Goal: Navigation & Orientation: Find specific page/section

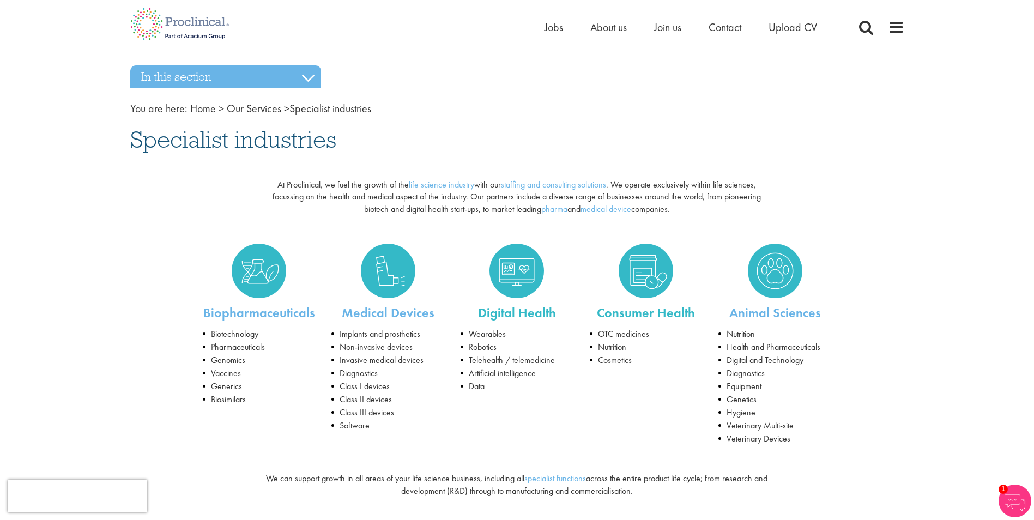
click at [404, 425] on li "Software" at bounding box center [387, 425] width 113 height 13
click at [371, 426] on li "Software" at bounding box center [387, 425] width 113 height 13
drag, startPoint x: 370, startPoint y: 425, endPoint x: 339, endPoint y: 334, distance: 96.9
click at [339, 334] on ul "Implants and prosthetics Non-invasive devices Invasive medical devices Diagnost…" at bounding box center [387, 380] width 113 height 105
copy ul "Implants and prosthetics Non-invasive devices Invasive medical devices Diagnost…"
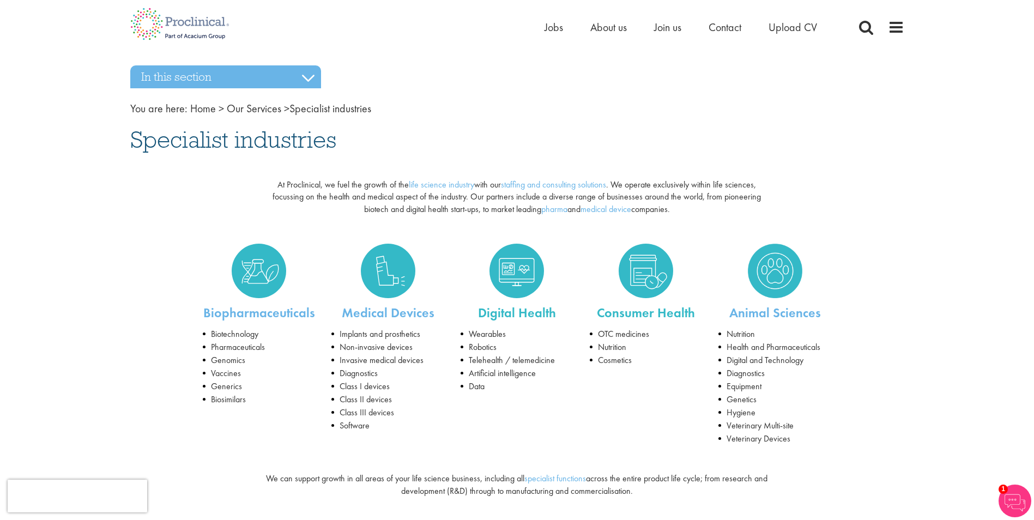
click at [493, 405] on div "Biopharmaceuticals Biotechnology Pharmaceuticals Genomics Vaccines Generics Bio…" at bounding box center [517, 342] width 790 height 218
click at [485, 388] on li "Data" at bounding box center [517, 386] width 113 height 13
drag, startPoint x: 486, startPoint y: 388, endPoint x: 472, endPoint y: 335, distance: 54.9
click at [472, 335] on ul "Wearables Robotics Telehealth / telemedicine Artificial intelligence Data" at bounding box center [517, 360] width 113 height 65
copy ul "Wearables Robotics Telehealth / telemedicine Artificial intelligence Data"
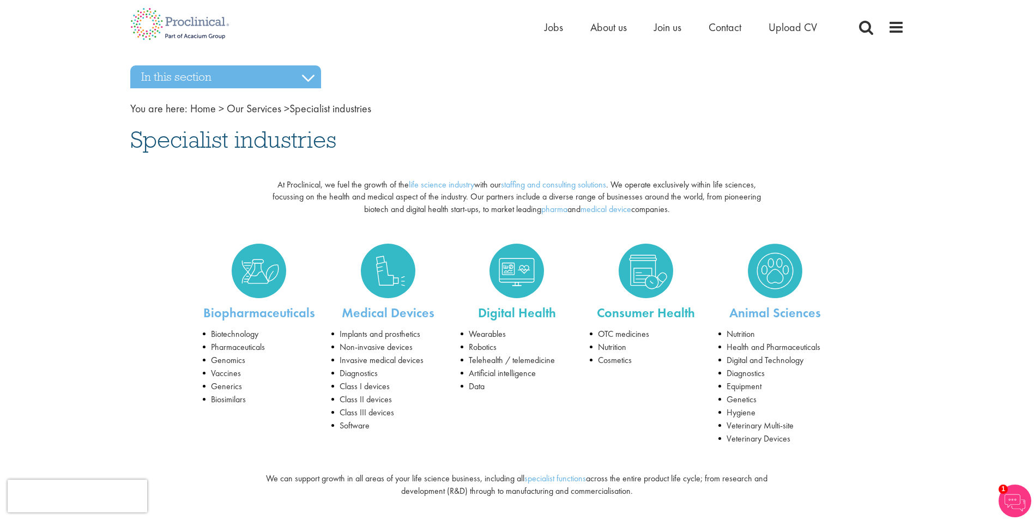
click at [647, 366] on li "Cosmetics" at bounding box center [646, 360] width 113 height 13
click at [636, 359] on li "Cosmetics" at bounding box center [646, 360] width 113 height 13
drag, startPoint x: 630, startPoint y: 359, endPoint x: 595, endPoint y: 336, distance: 42.0
click at [595, 336] on ul "OTC medicines Nutrition Cosmetics" at bounding box center [646, 347] width 113 height 39
copy ul "OTC medicines Nutrition Cosmetic"
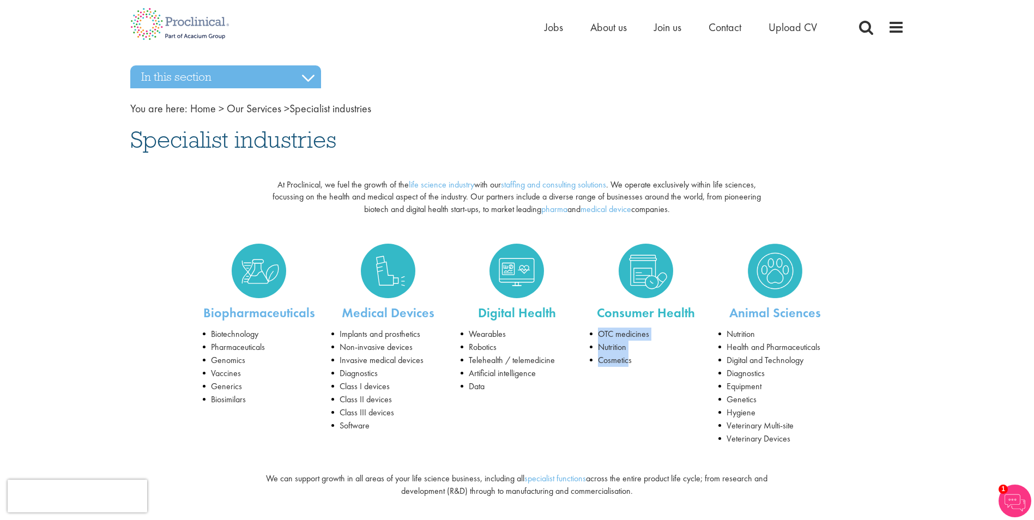
click at [724, 340] on li "Nutrition" at bounding box center [774, 334] width 113 height 13
click at [726, 331] on li "Nutrition" at bounding box center [774, 334] width 113 height 13
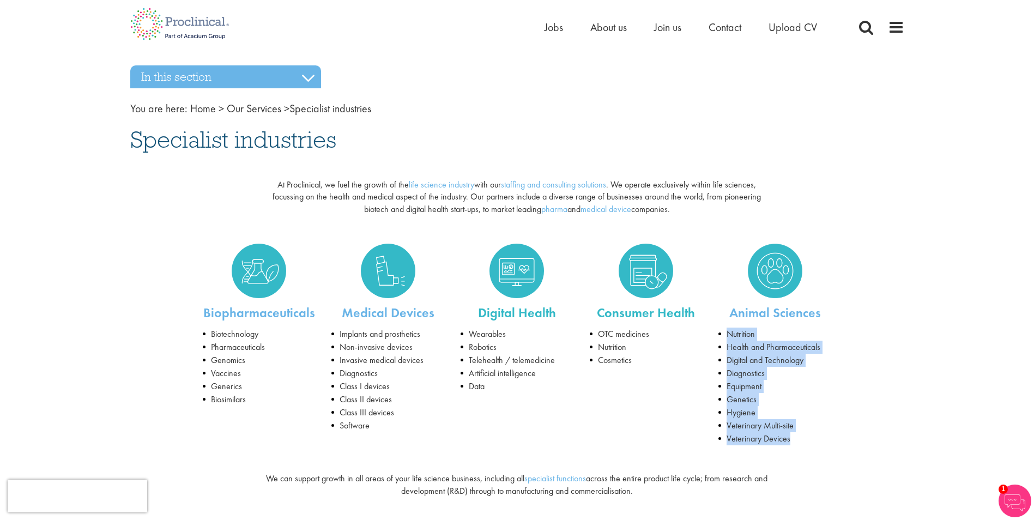
drag, startPoint x: 727, startPoint y: 333, endPoint x: 794, endPoint y: 448, distance: 132.7
click at [794, 448] on div "Animal Sciences Nutrition Health and Pharmaceuticals Digital and Technology Dia…" at bounding box center [774, 342] width 129 height 218
copy ul "Nutrition Health and Pharmaceuticals Digital and Technology Diagnostics Equipme…"
click at [203, 110] on link "Home" at bounding box center [203, 108] width 26 height 14
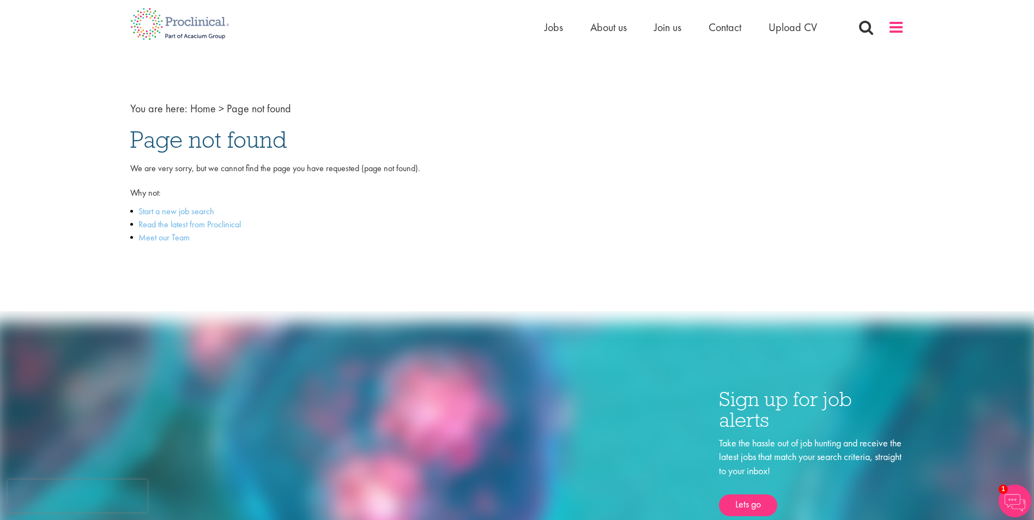
click at [896, 27] on span at bounding box center [896, 27] width 16 height 16
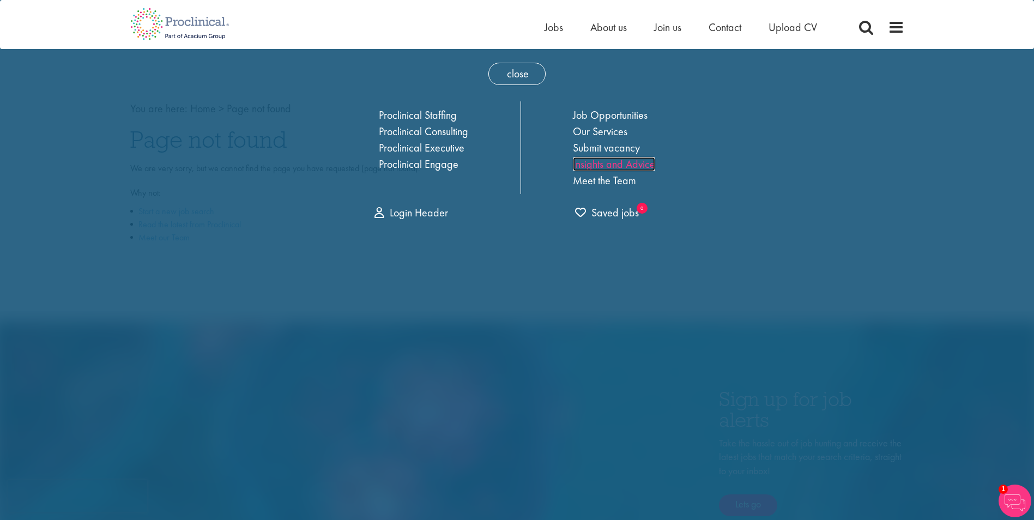
drag, startPoint x: 607, startPoint y: 167, endPoint x: 593, endPoint y: 164, distance: 14.5
click at [588, 166] on link "Insights and Advice" at bounding box center [614, 164] width 82 height 14
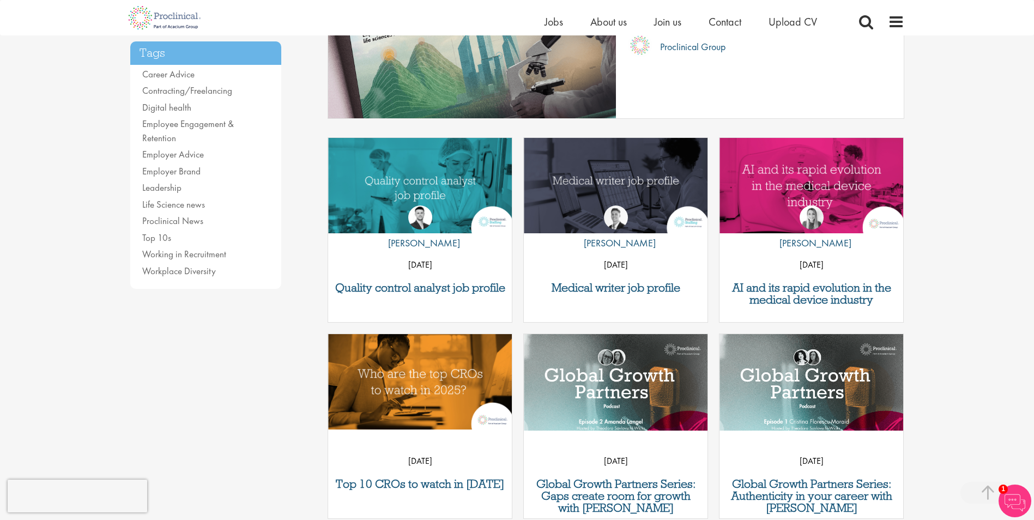
scroll to position [262, 0]
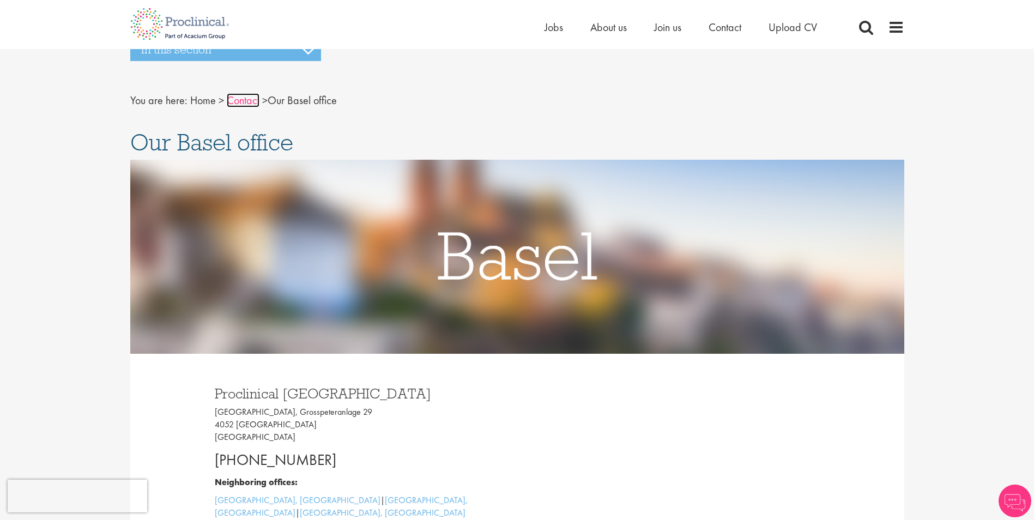
click at [238, 100] on link "Contact" at bounding box center [243, 100] width 33 height 14
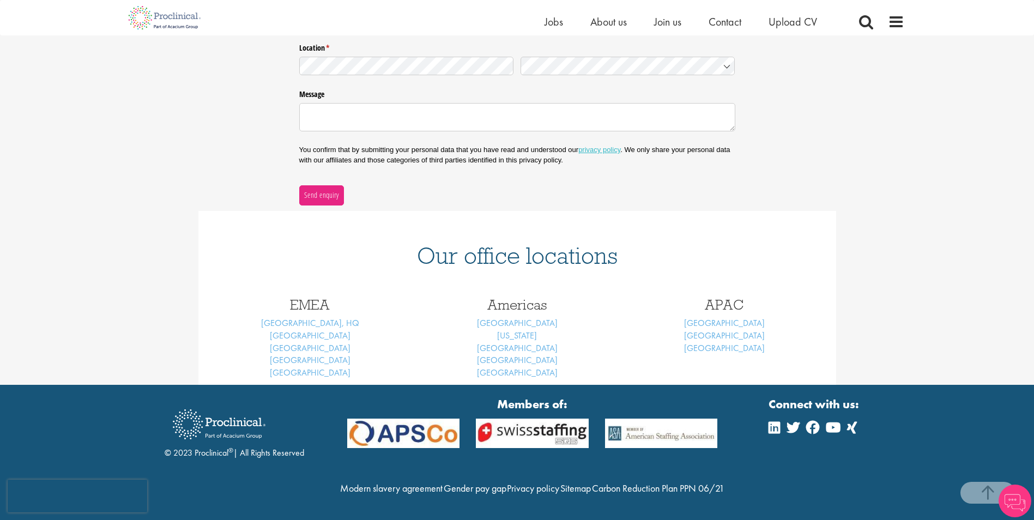
scroll to position [277, 0]
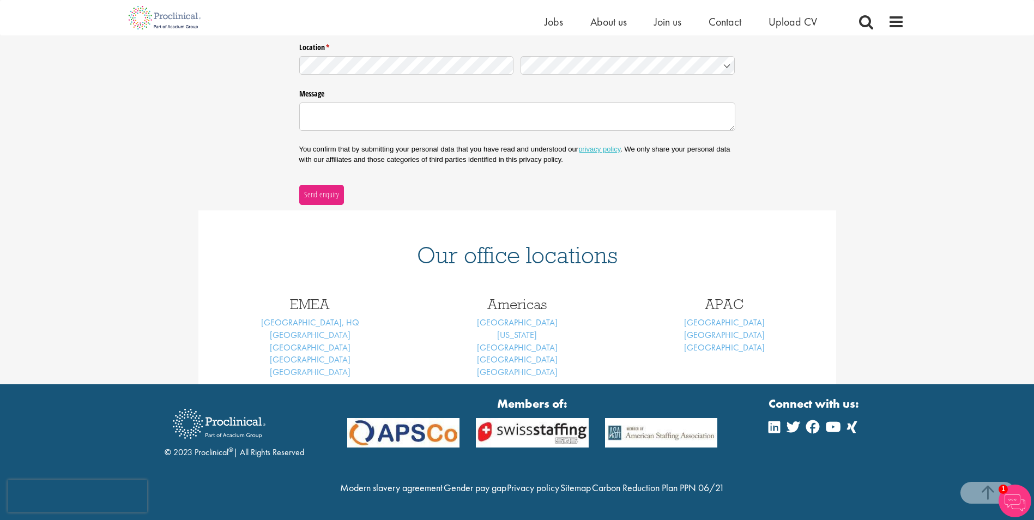
click at [1027, 406] on section "© 2023 Proclinical ® | All Rights Reserved Members of: Modern slavery agreement…" at bounding box center [517, 452] width 1034 height 136
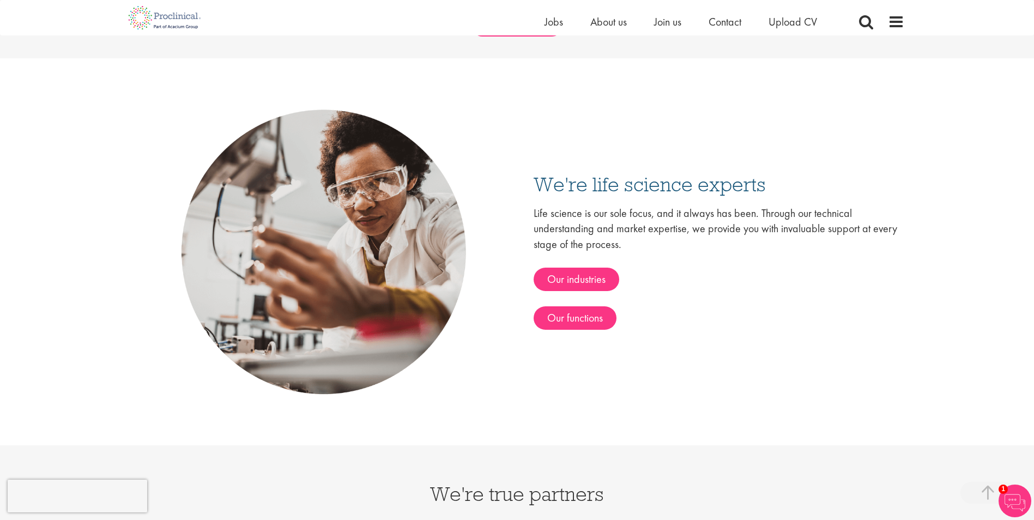
scroll to position [1838, 0]
